Goal: Book appointment/travel/reservation

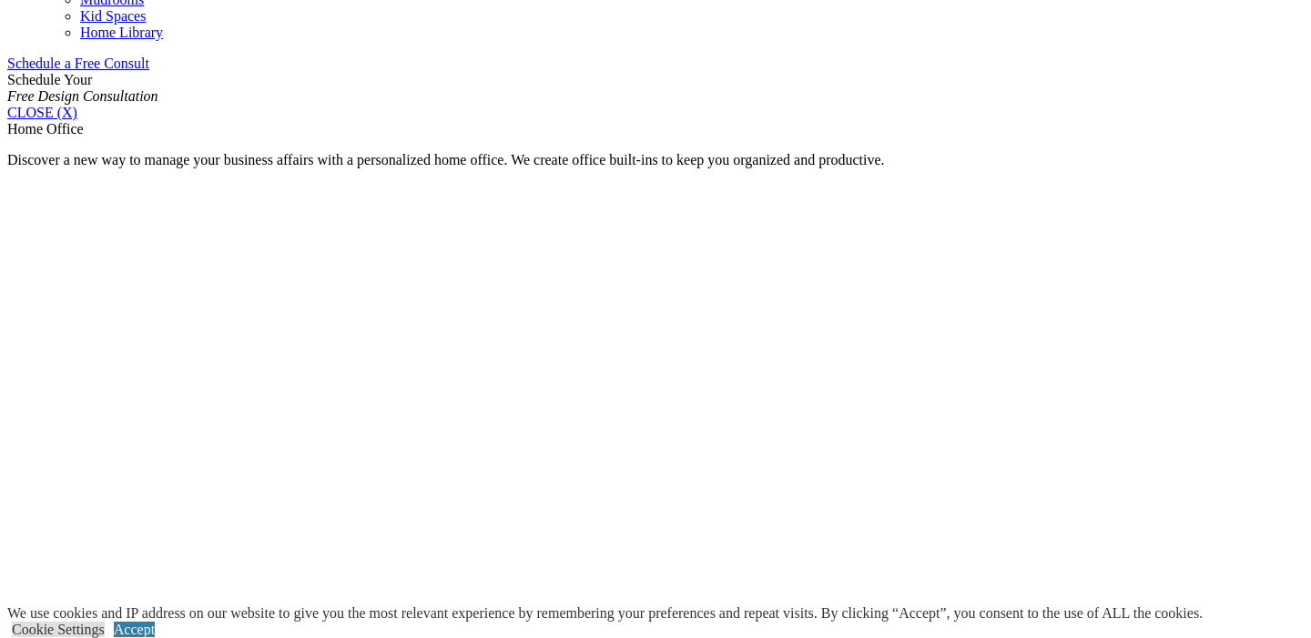
scroll to position [1284, 0]
